Goal: Transaction & Acquisition: Purchase product/service

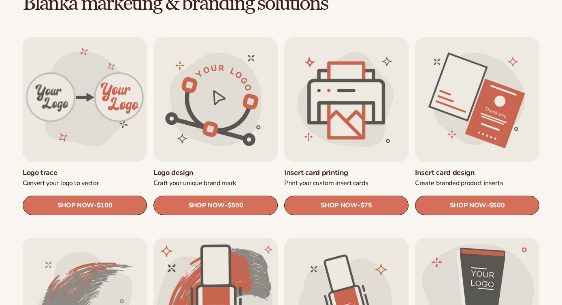
scroll to position [243, 0]
click at [218, 168] on link "Logo design" at bounding box center [216, 172] width 124 height 9
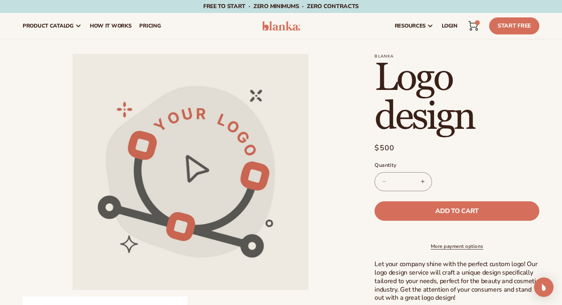
click at [426, 120] on h1 "Logo design" at bounding box center [457, 98] width 165 height 78
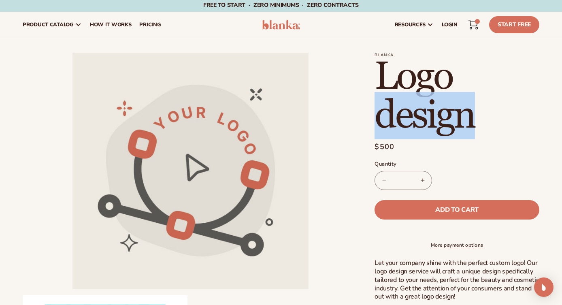
click at [426, 120] on h1 "Logo design" at bounding box center [457, 97] width 165 height 78
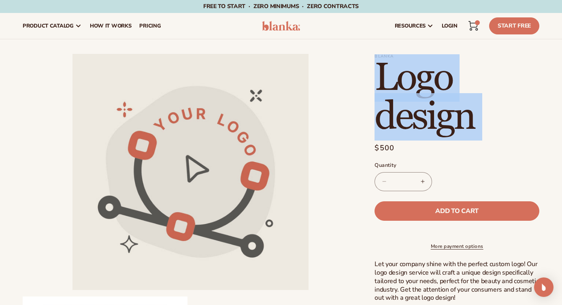
click at [426, 120] on h1 "Logo design" at bounding box center [457, 98] width 165 height 78
copy section "Logo design Logo design"
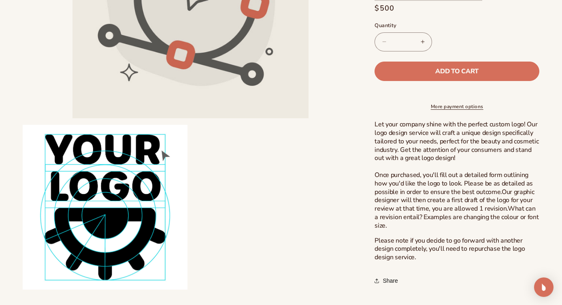
scroll to position [182, 0]
